Goal: Transaction & Acquisition: Purchase product/service

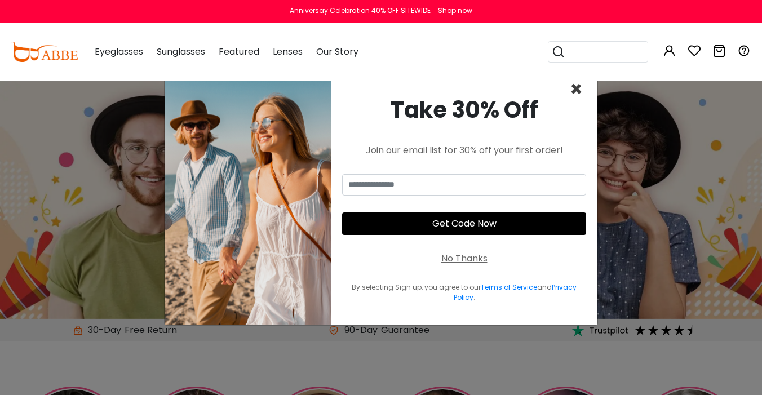
click at [570, 93] on span "×" at bounding box center [575, 89] width 13 height 29
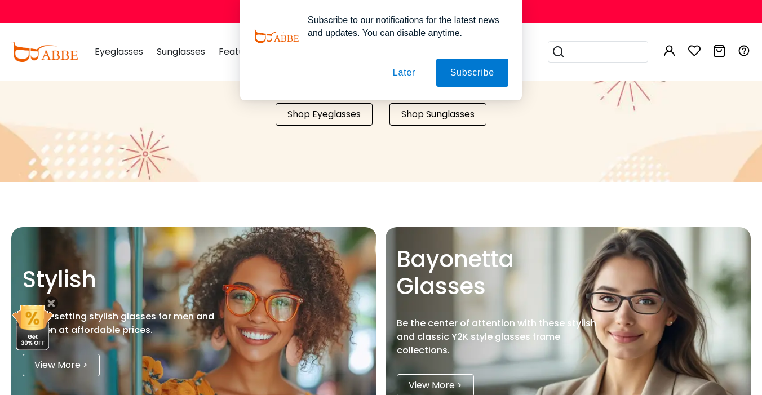
scroll to position [1117, 0]
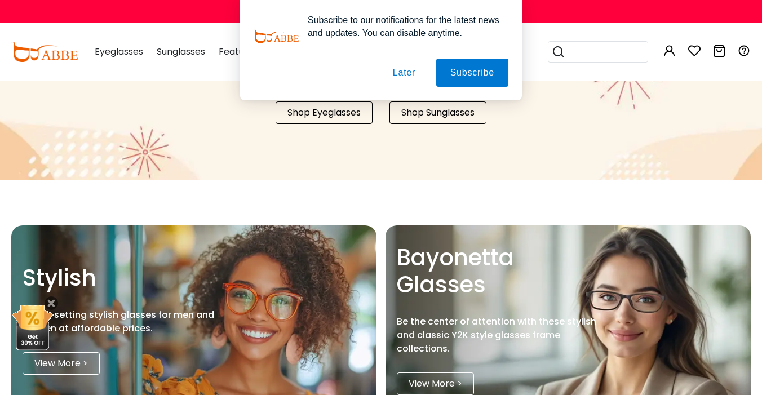
click at [402, 79] on button "Later" at bounding box center [404, 73] width 51 height 28
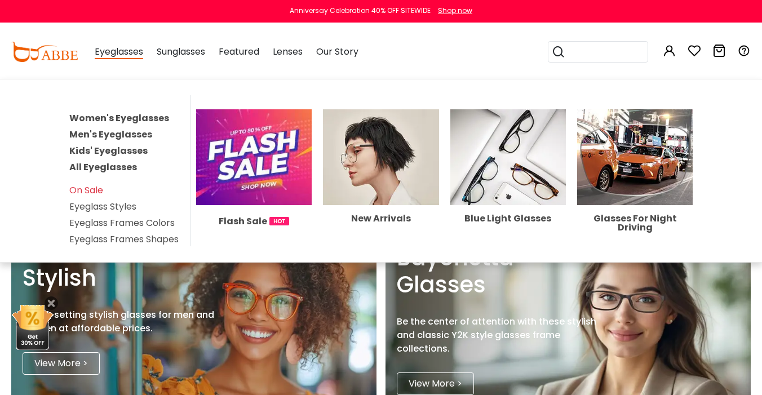
click at [99, 115] on link "Women's Eyeglasses" at bounding box center [119, 118] width 100 height 13
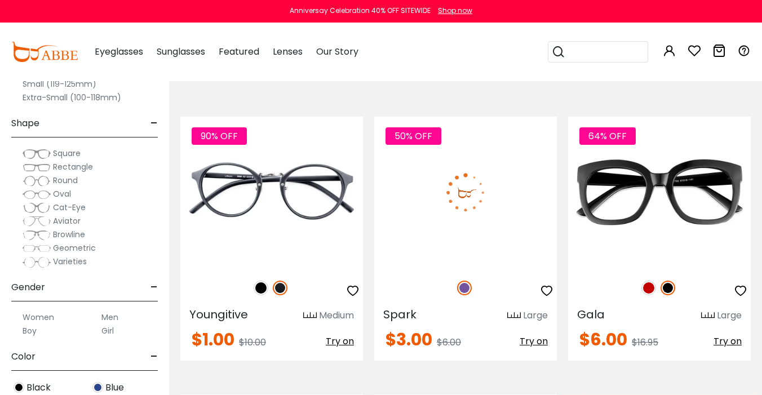
scroll to position [147, 0]
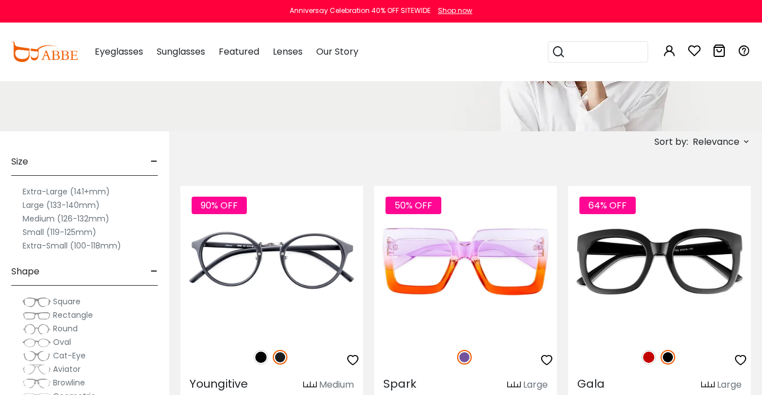
click at [727, 143] on span "Relevance" at bounding box center [715, 142] width 47 height 20
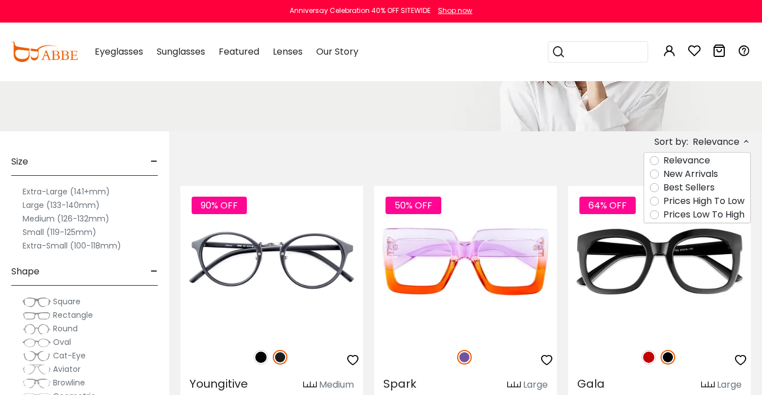
click at [669, 187] on label "Best Sellers" at bounding box center [688, 188] width 51 height 14
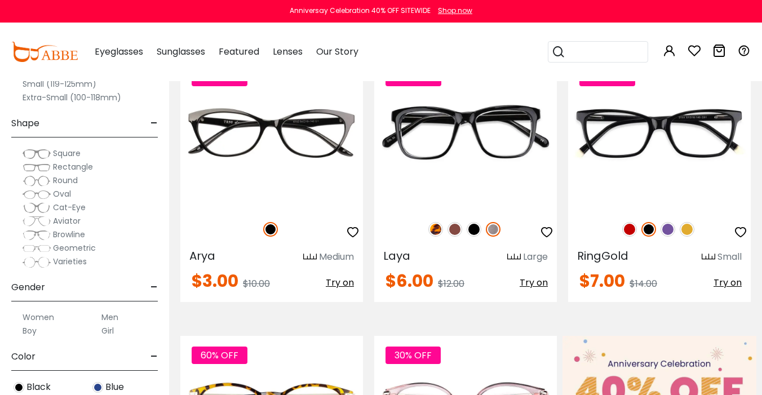
scroll to position [291, 0]
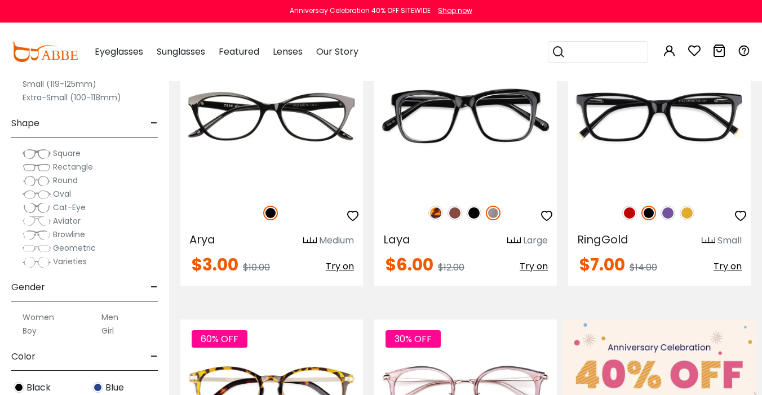
click at [59, 194] on span "Oval" at bounding box center [62, 193] width 18 height 11
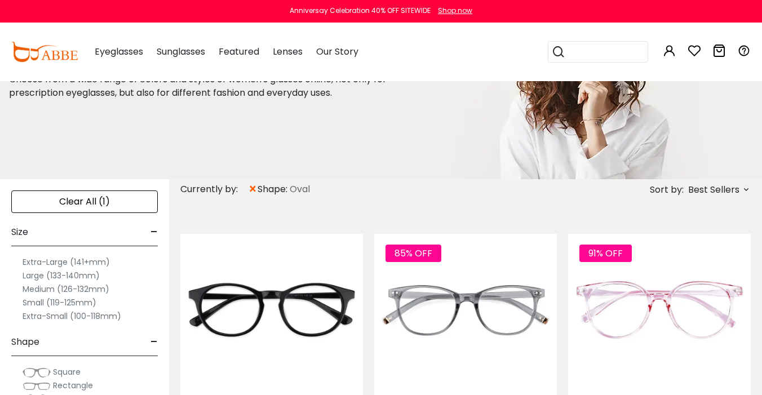
scroll to position [104, 0]
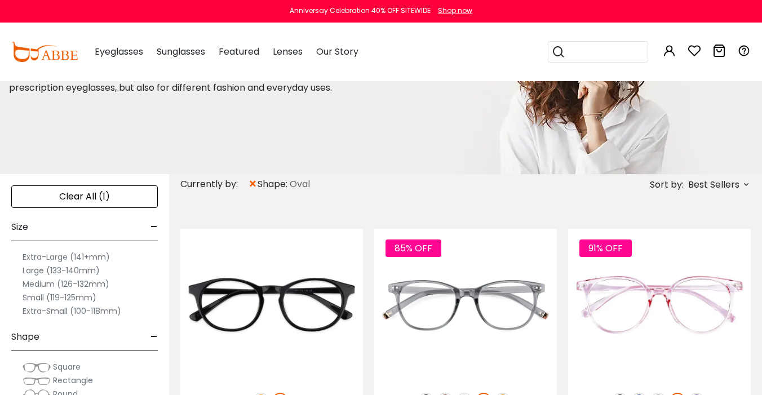
click at [57, 273] on label "Large (133-140mm)" at bounding box center [61, 271] width 77 height 14
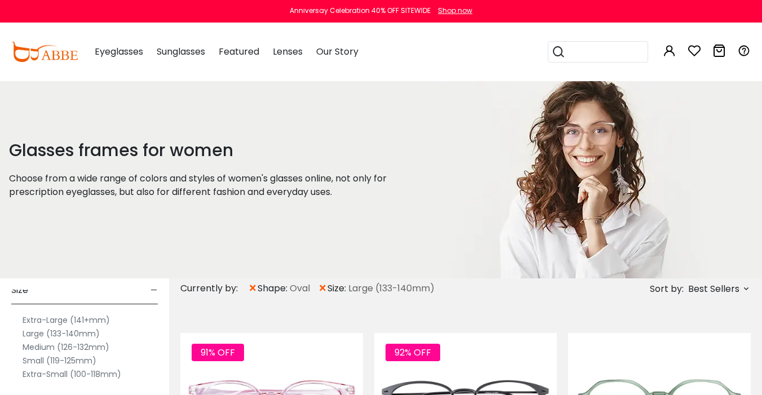
scroll to position [48, 0]
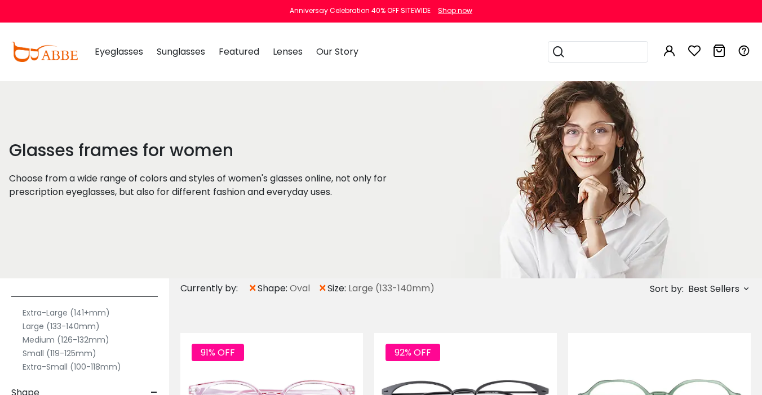
click at [41, 336] on label "Medium (126-132mm)" at bounding box center [66, 340] width 87 height 14
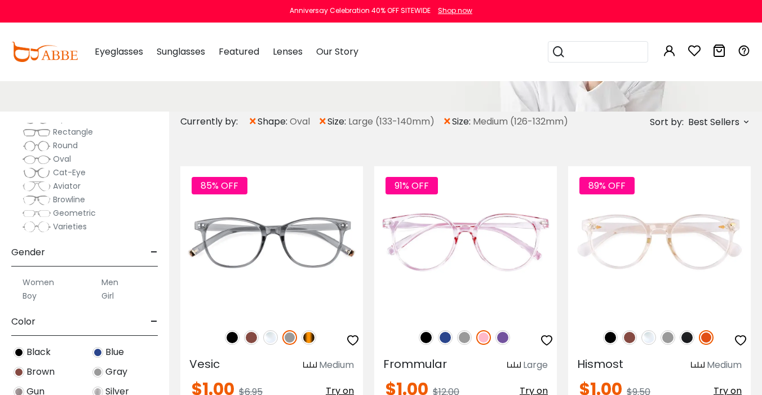
scroll to position [180, 0]
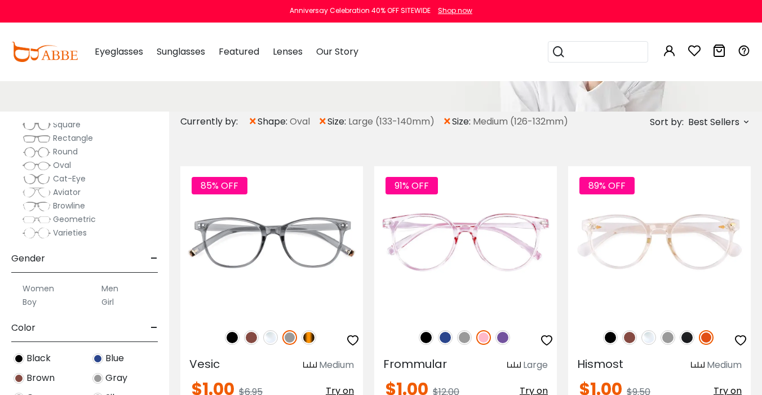
click at [66, 220] on span "Geometric" at bounding box center [74, 218] width 43 height 11
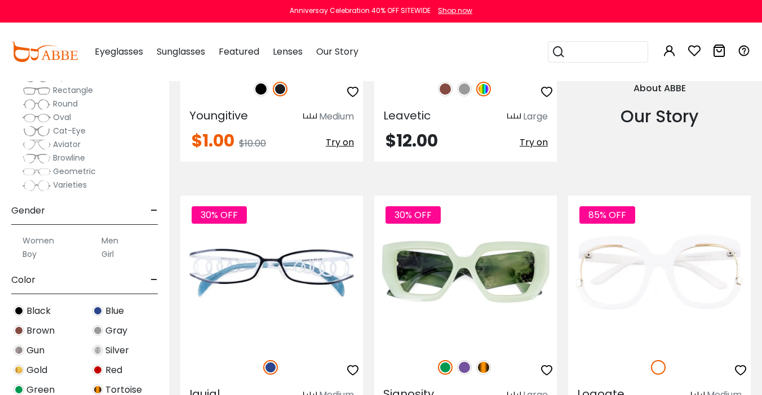
scroll to position [1310, 0]
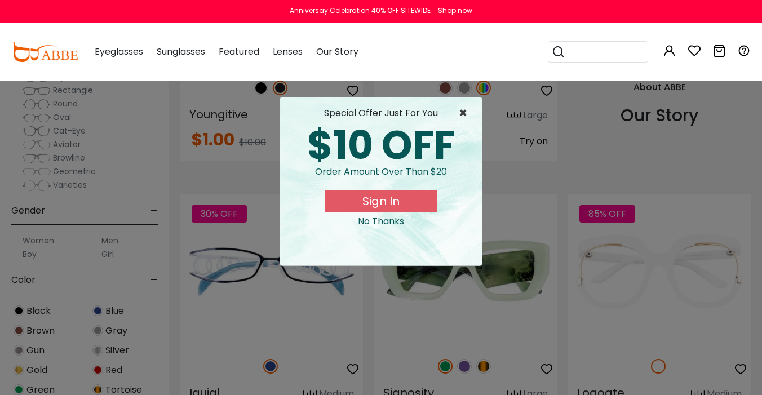
click at [462, 114] on span "×" at bounding box center [465, 113] width 14 height 14
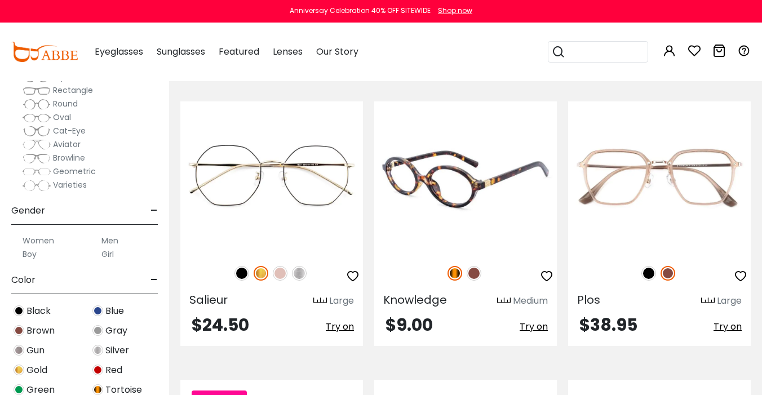
scroll to position [2242, 0]
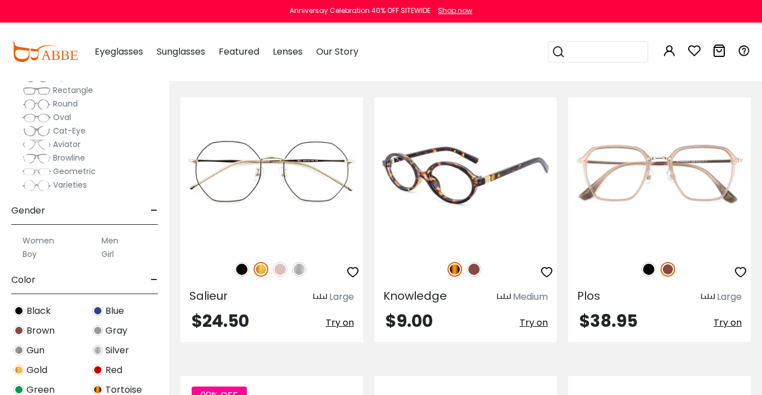
click at [461, 165] on img at bounding box center [465, 173] width 182 height 152
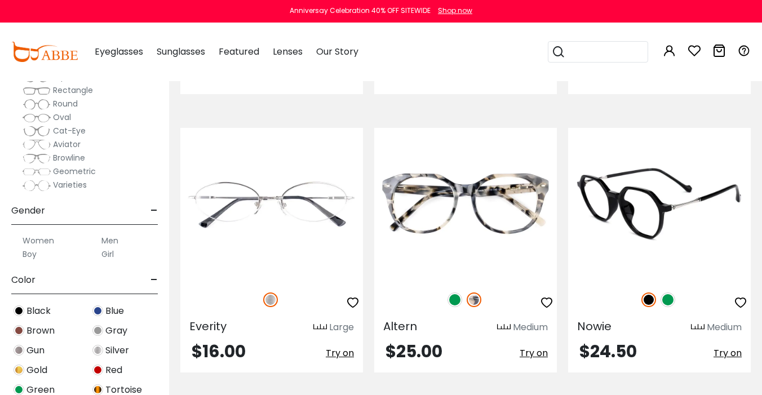
scroll to position [2769, 0]
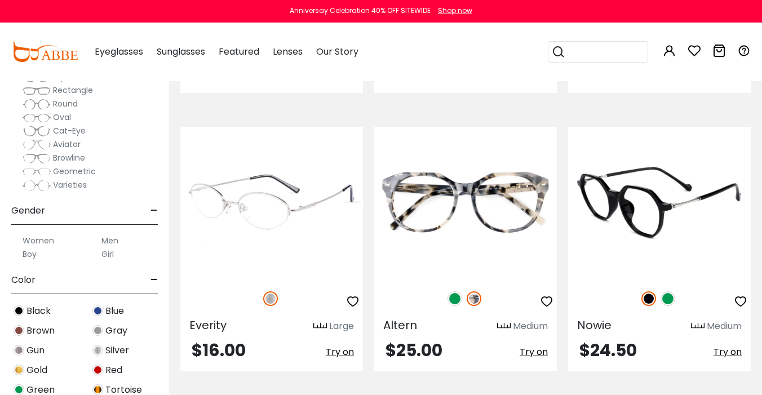
click at [286, 188] on img at bounding box center [271, 203] width 182 height 152
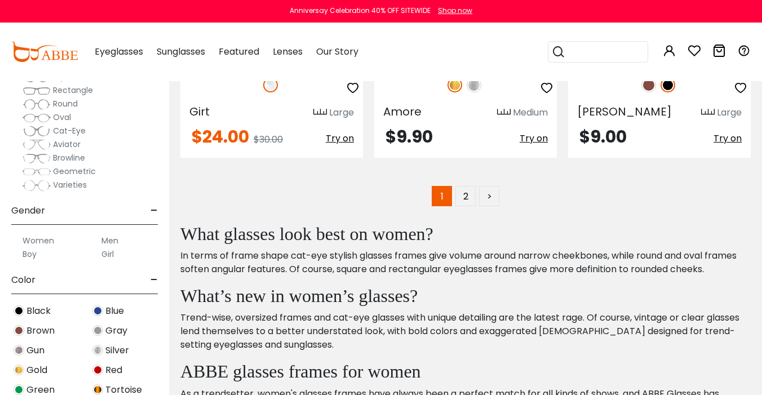
scroll to position [5813, 0]
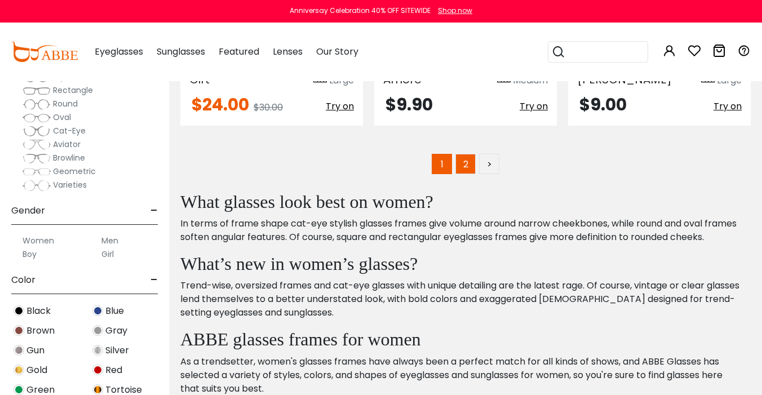
click at [465, 154] on link "2" at bounding box center [465, 164] width 20 height 20
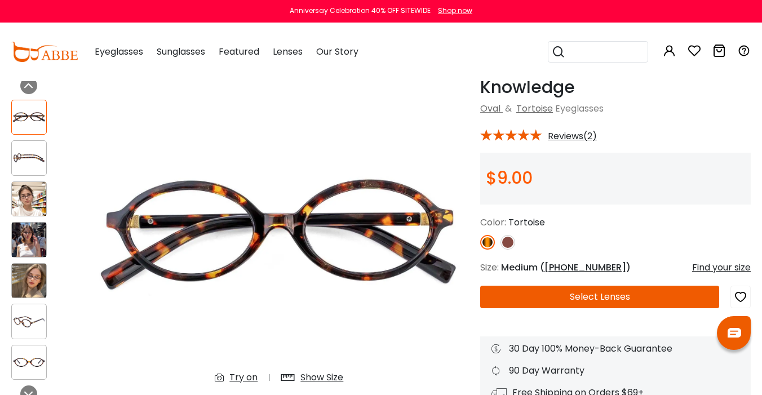
scroll to position [64, 0]
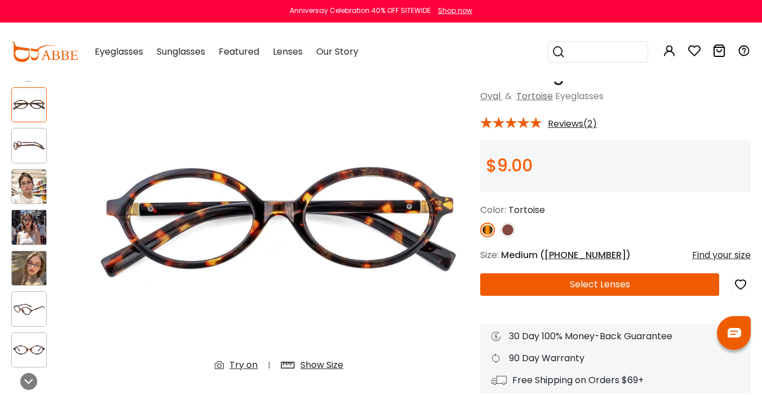
click at [31, 194] on img at bounding box center [29, 187] width 34 height 34
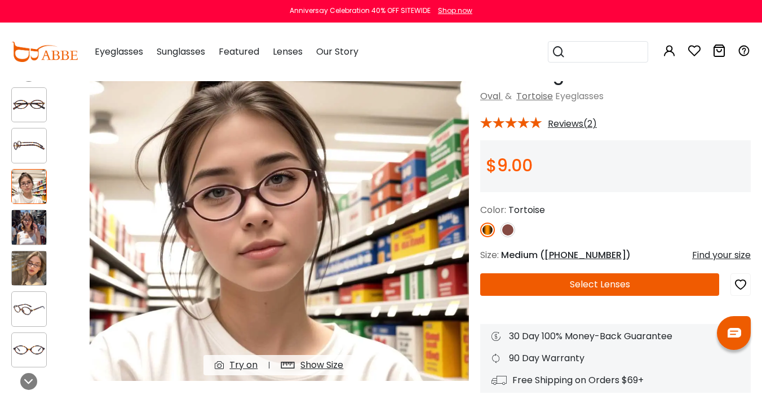
click at [31, 222] on img at bounding box center [29, 227] width 34 height 34
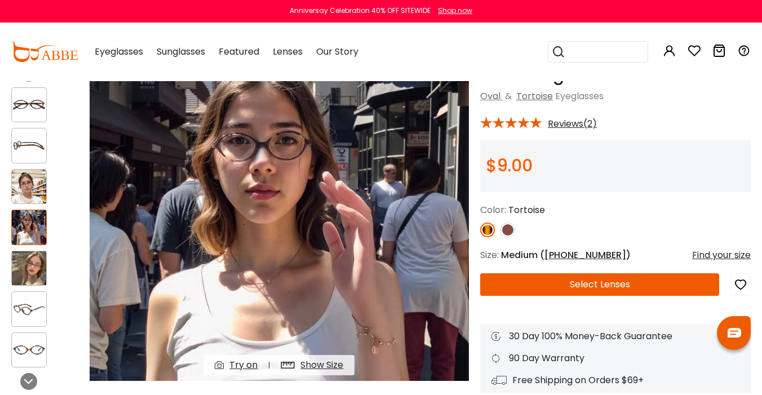
click at [26, 270] on img at bounding box center [29, 268] width 34 height 34
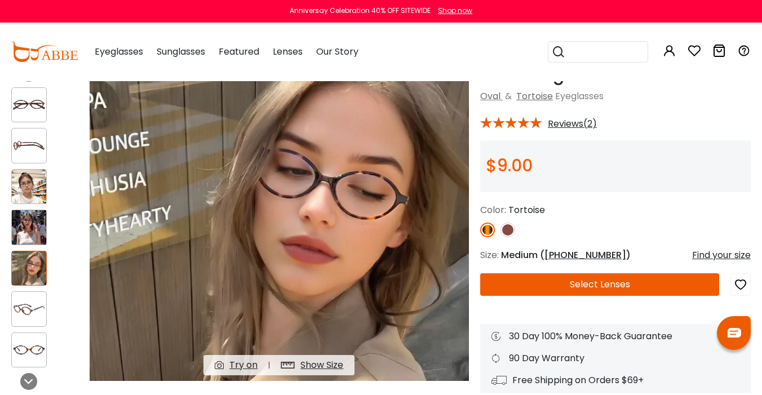
click at [508, 220] on div "Color: Tortoise" at bounding box center [615, 220] width 270 height 34
click at [508, 228] on img at bounding box center [507, 229] width 15 height 15
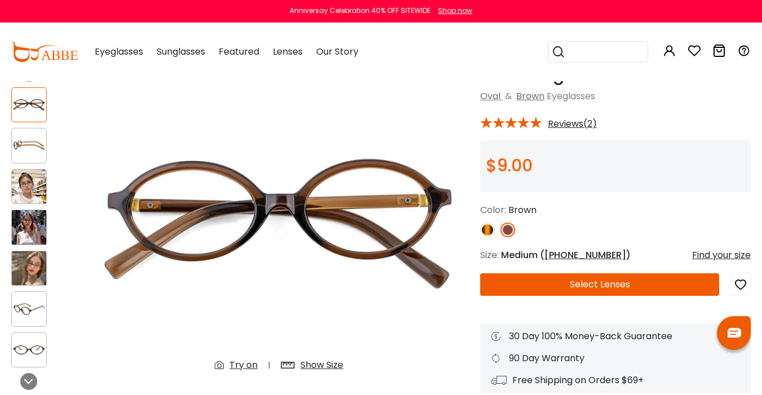
click at [37, 188] on img at bounding box center [29, 187] width 34 height 34
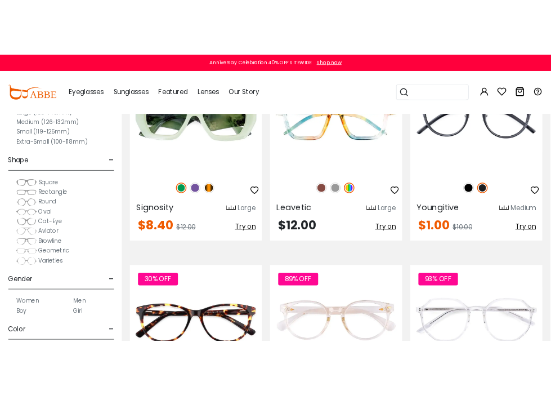
scroll to position [0, 1]
